Goal: Communication & Community: Answer question/provide support

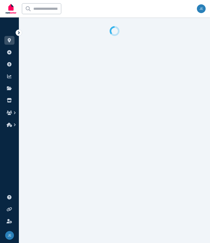
select select "**"
select select "**********"
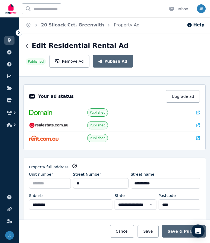
click at [179, 4] on link "Inbox" at bounding box center [178, 8] width 21 height 17
